Goal: Information Seeking & Learning: Learn about a topic

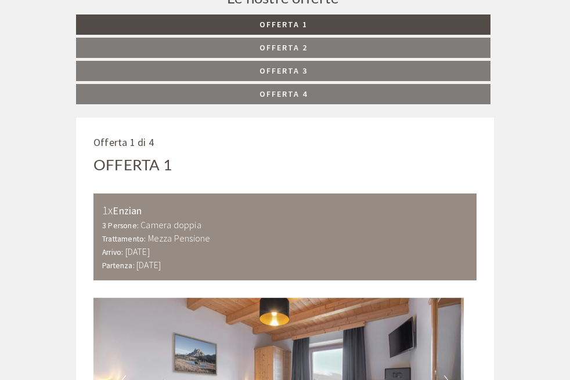
scroll to position [580, 0]
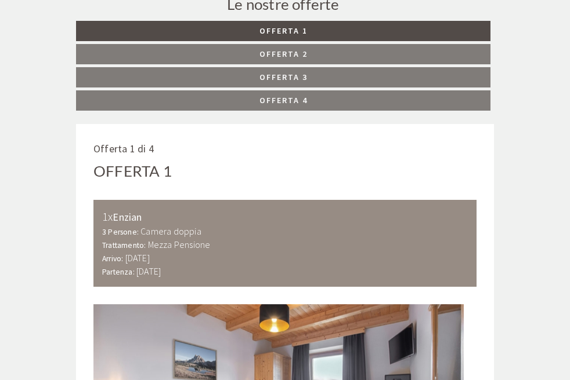
click at [259, 59] on span "Offerta 2" at bounding box center [283, 54] width 48 height 10
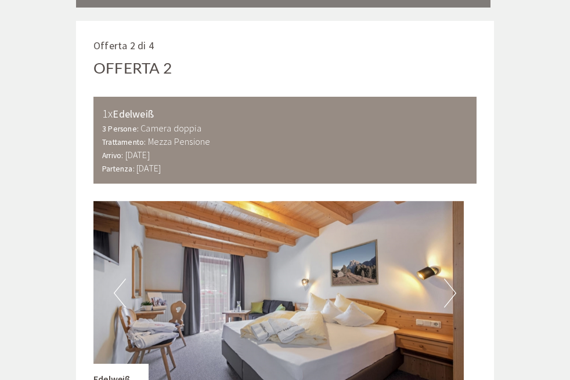
scroll to position [641, 11]
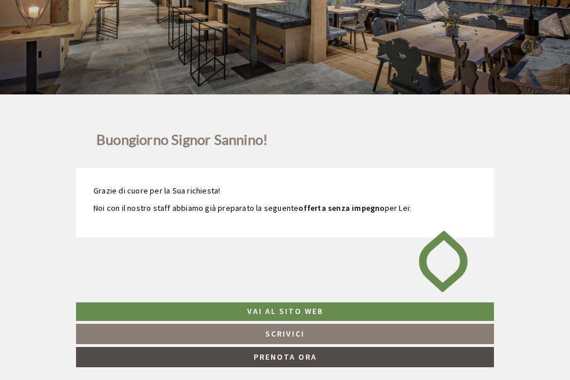
scroll to position [3, 11]
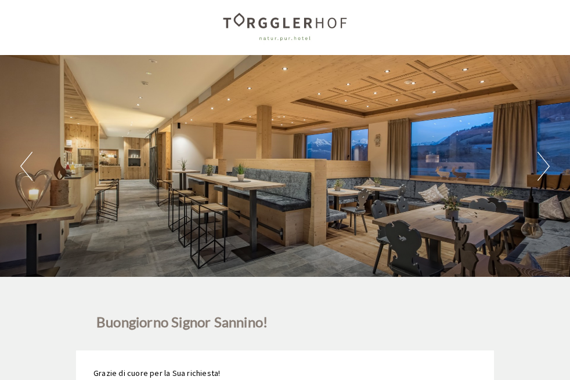
click at [540, 196] on div "Previous Next 1 2 3 4 5 6 7 8 9 10 11 12 13 14" at bounding box center [285, 166] width 570 height 222
click at [537, 181] on button "Next" at bounding box center [543, 166] width 12 height 29
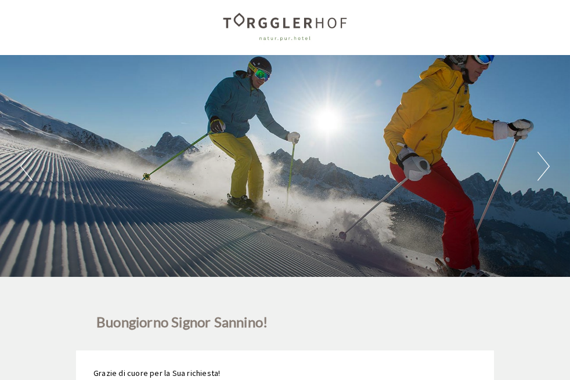
click at [537, 181] on button "Next" at bounding box center [543, 166] width 12 height 29
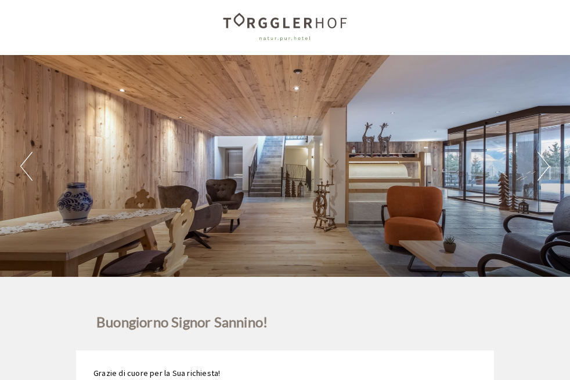
click at [537, 181] on button "Next" at bounding box center [543, 166] width 12 height 29
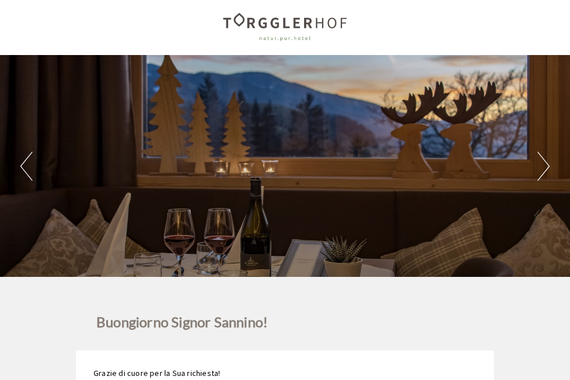
click at [537, 181] on button "Next" at bounding box center [543, 166] width 12 height 29
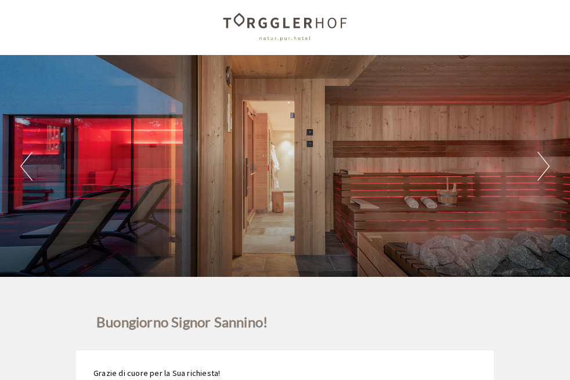
click at [537, 181] on button "Next" at bounding box center [543, 166] width 12 height 29
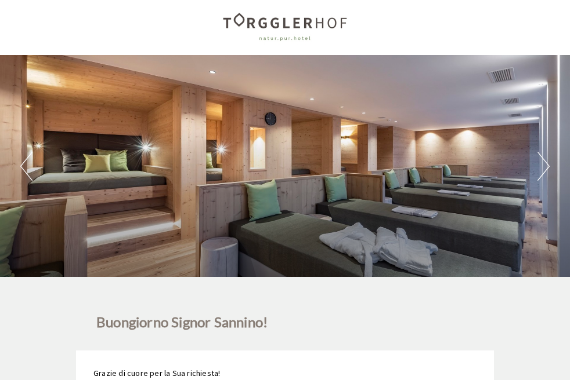
click at [537, 181] on button "Next" at bounding box center [543, 166] width 12 height 29
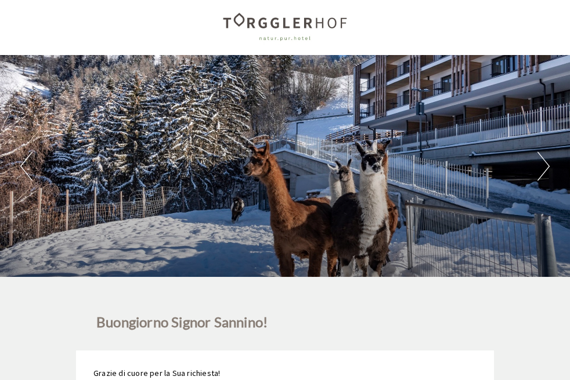
click at [537, 181] on button "Next" at bounding box center [543, 166] width 12 height 29
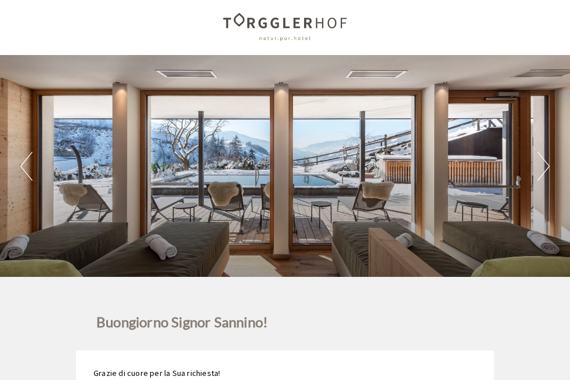
click at [537, 181] on button "Next" at bounding box center [543, 166] width 12 height 29
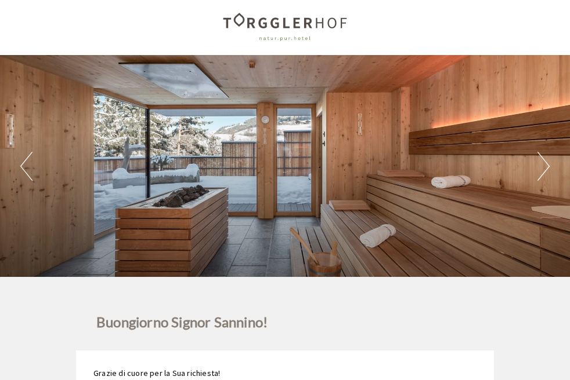
click at [537, 181] on button "Next" at bounding box center [543, 166] width 12 height 29
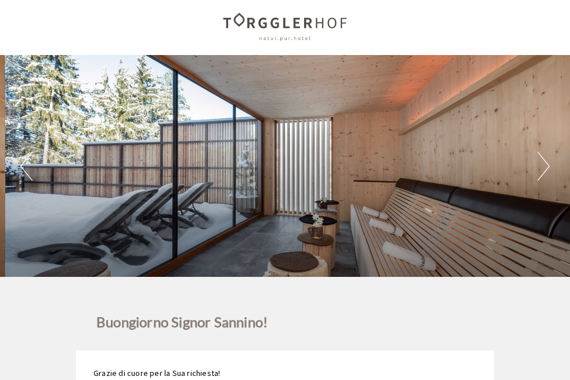
click at [537, 181] on button "Next" at bounding box center [543, 166] width 12 height 29
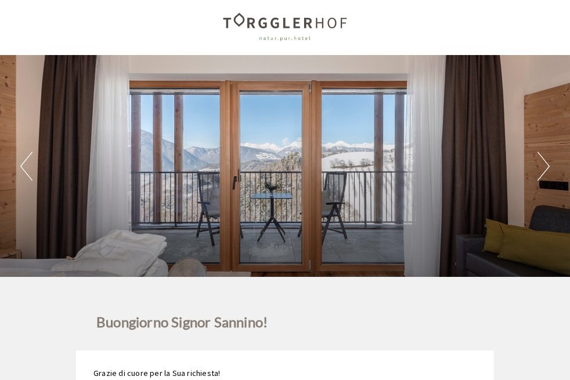
click at [525, 180] on div "Previous Next 1 2 3 4 5 6 7 8 9 10 11 12 13 14" at bounding box center [285, 166] width 570 height 222
click at [537, 181] on button "Next" at bounding box center [543, 166] width 12 height 29
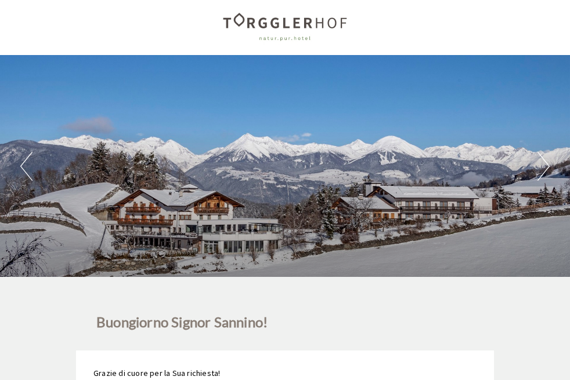
click at [537, 181] on button "Next" at bounding box center [543, 166] width 12 height 29
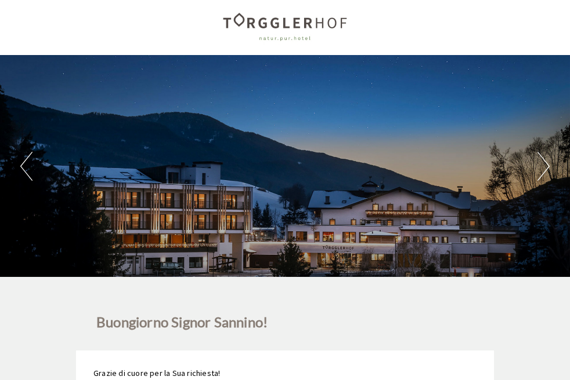
click at [537, 181] on button "Next" at bounding box center [543, 166] width 12 height 29
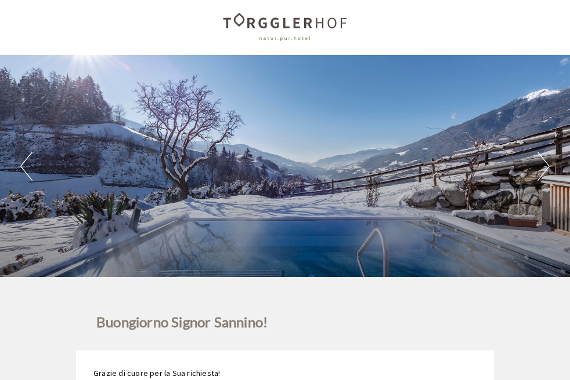
click at [537, 181] on button "Next" at bounding box center [543, 166] width 12 height 29
